Goal: Find specific page/section: Find specific page/section

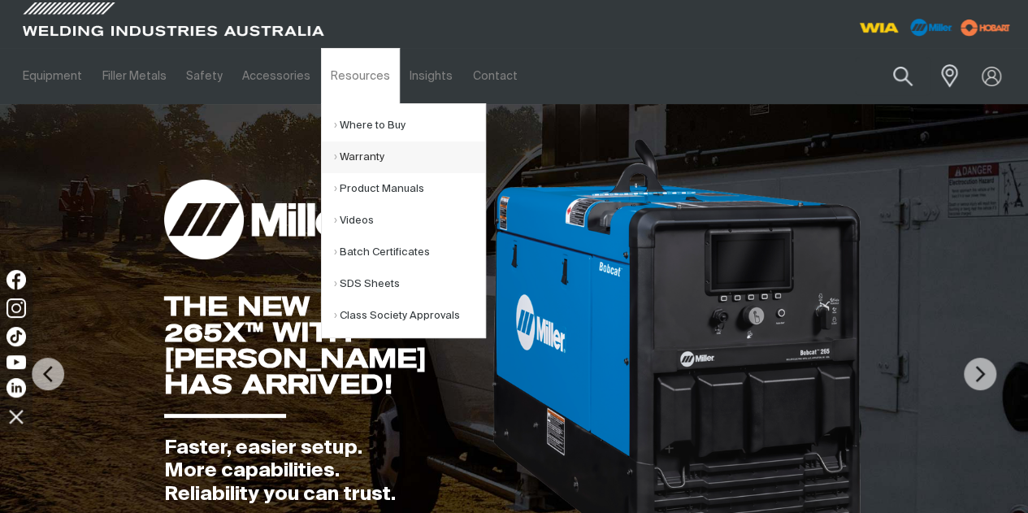
click at [354, 155] on link "Warranty" at bounding box center [409, 157] width 151 height 32
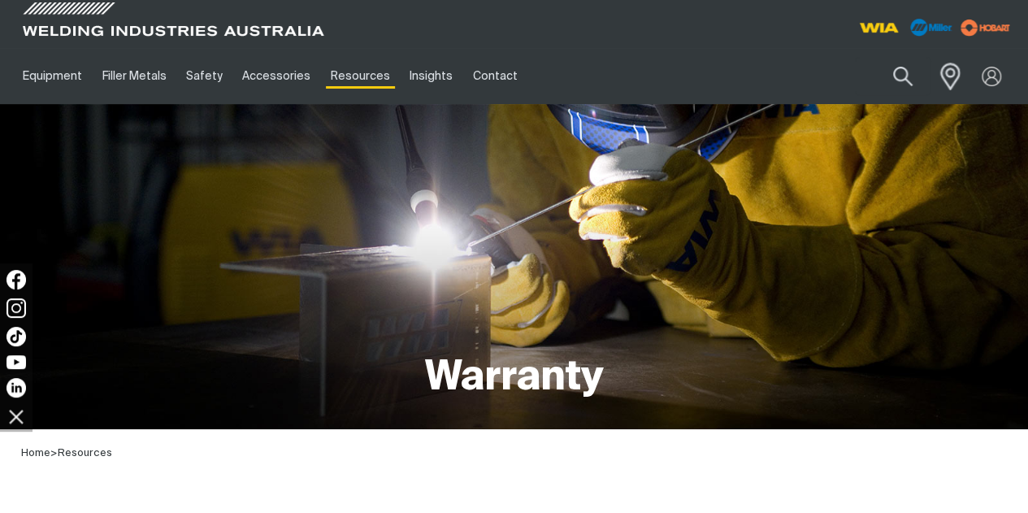
click at [946, 68] on span at bounding box center [946, 75] width 36 height 33
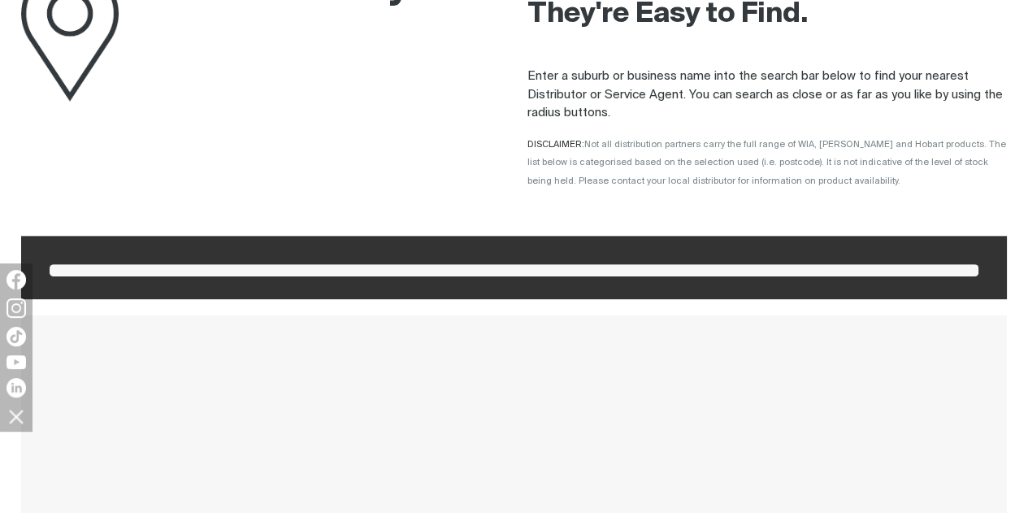
scroll to position [244, 0]
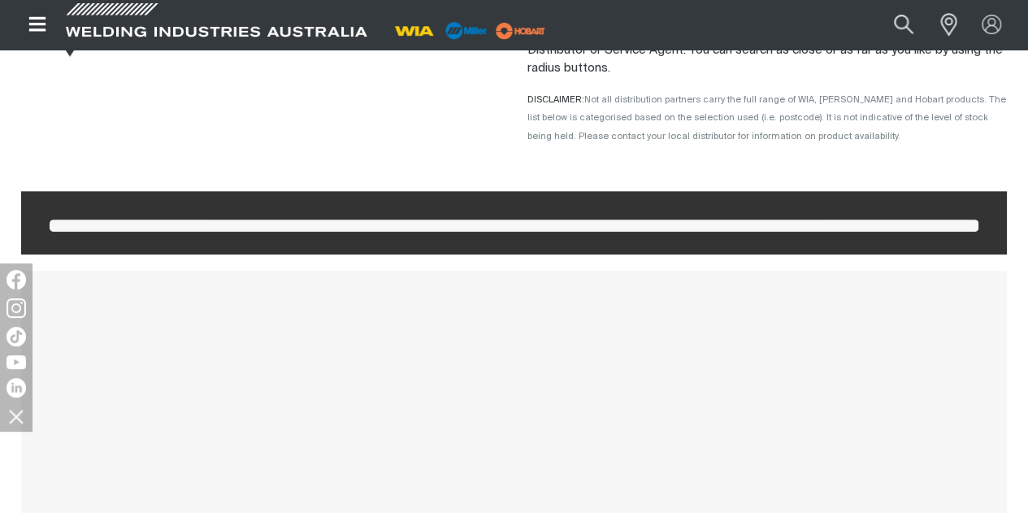
click at [252, 229] on span at bounding box center [514, 225] width 929 height 12
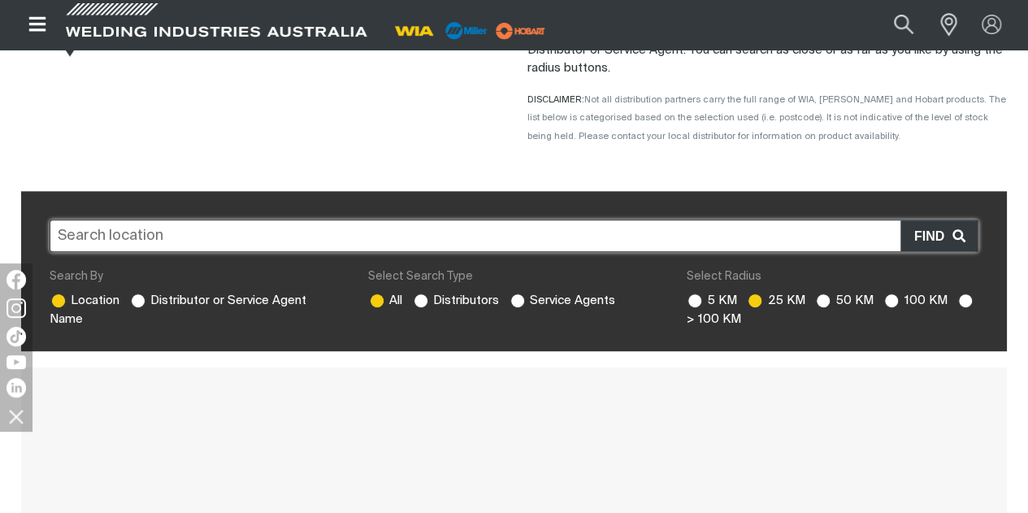
click at [245, 237] on input "text" at bounding box center [514, 235] width 929 height 33
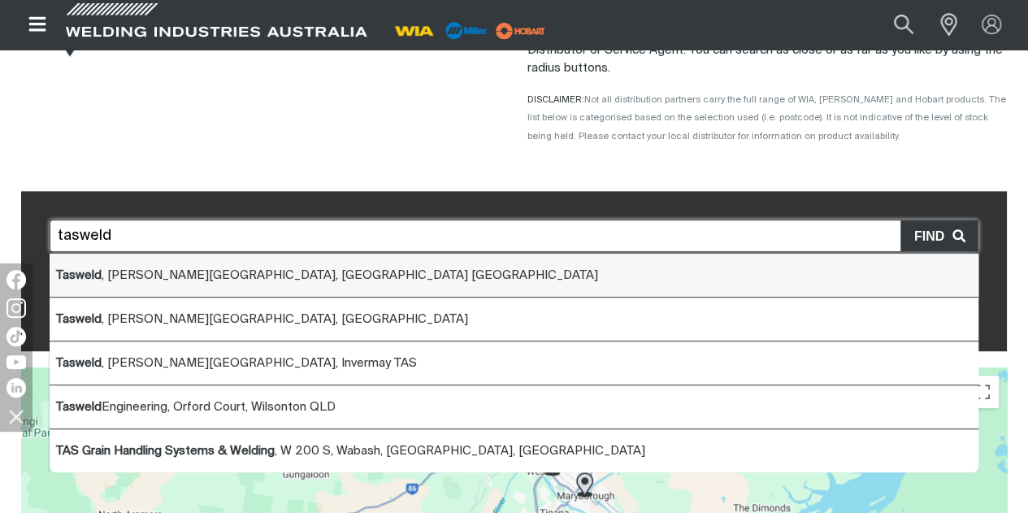
click at [91, 277] on b "Tasweld" at bounding box center [79, 275] width 46 height 12
type input "Tasweld, [PERSON_NAME][STREET_ADDRESS]"
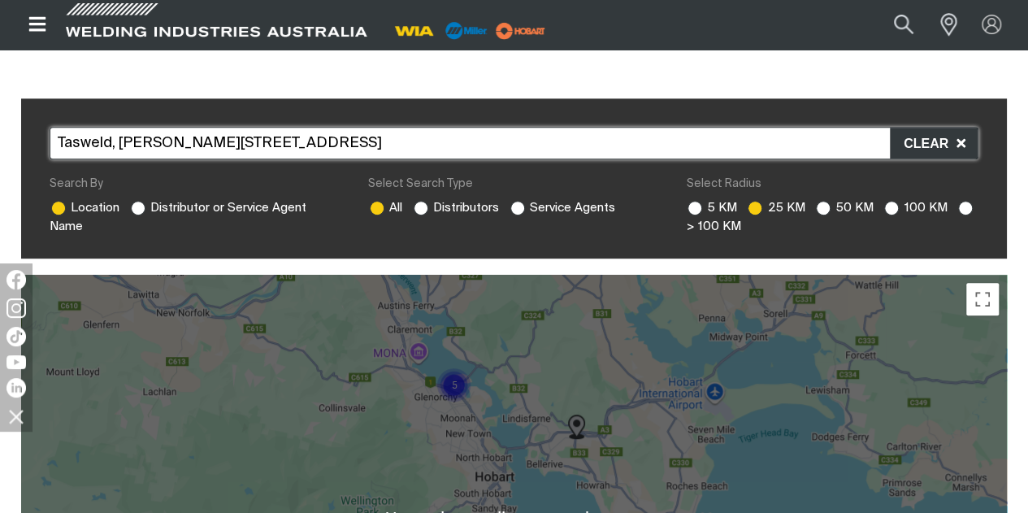
scroll to position [406, 0]
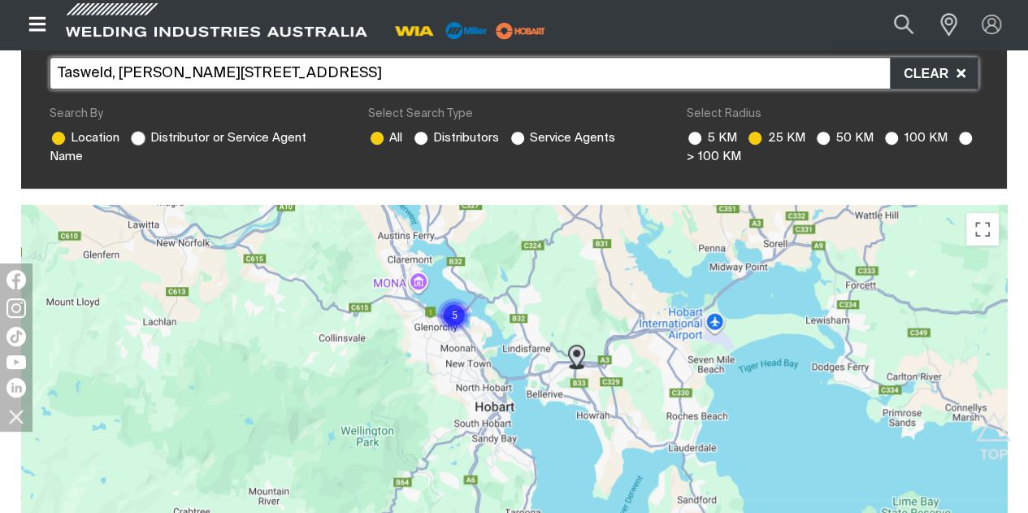
drag, startPoint x: 135, startPoint y: 135, endPoint x: 141, endPoint y: 141, distance: 8.6
click at [135, 135] on ins at bounding box center [138, 138] width 15 height 15
click at [135, 135] on input "Distributor or Service Agent Name" at bounding box center [136, 136] width 11 height 11
radio input "true"
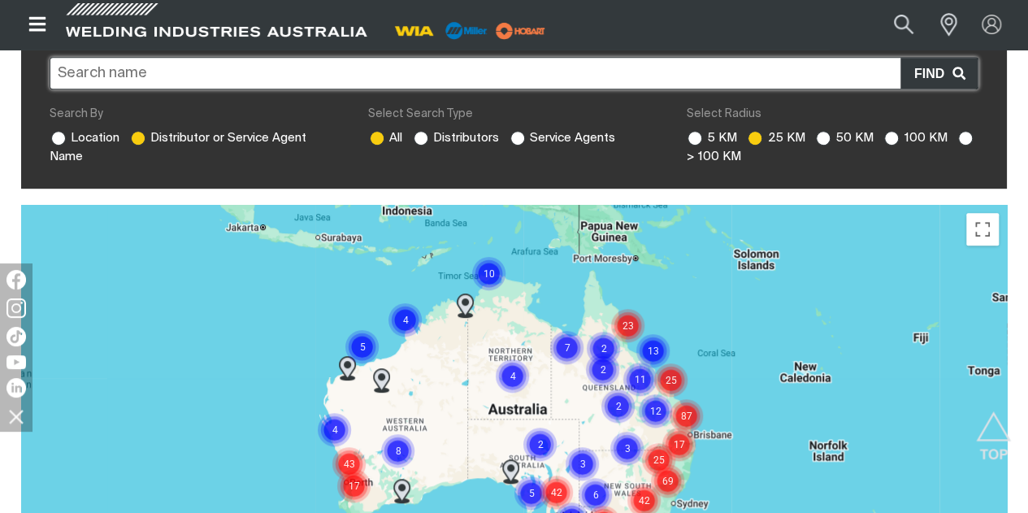
click at [185, 72] on input at bounding box center [514, 73] width 929 height 33
type input "tasweld"
click at [994, 28] on button "submit" at bounding box center [1000, 30] width 13 height 5
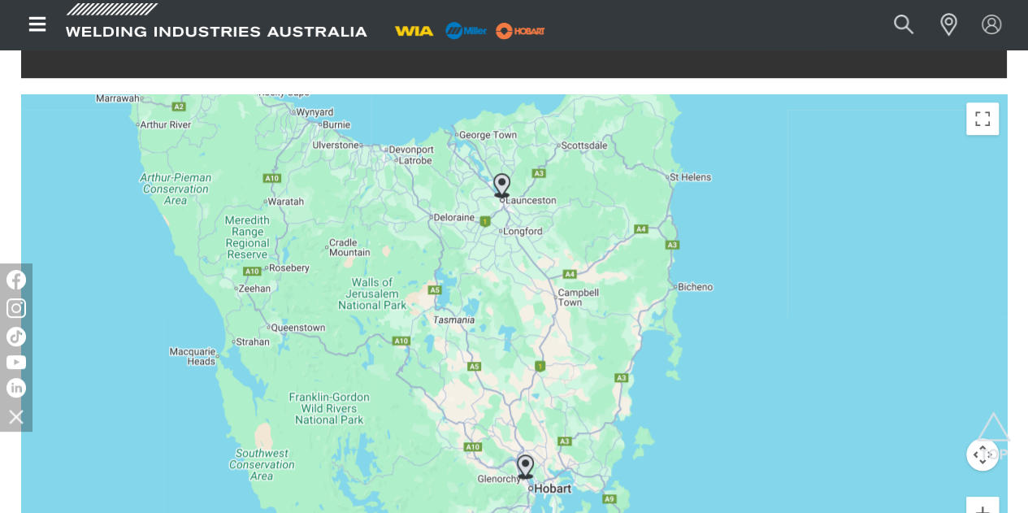
scroll to position [488, 0]
